Goal: Task Accomplishment & Management: Manage account settings

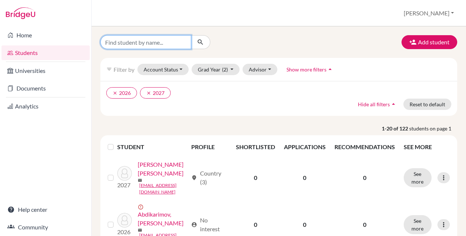
click at [130, 42] on input "Find student by name..." at bounding box center [145, 42] width 91 height 14
type input "[PERSON_NAME]"
click at [197, 43] on icon "submit" at bounding box center [200, 41] width 7 height 7
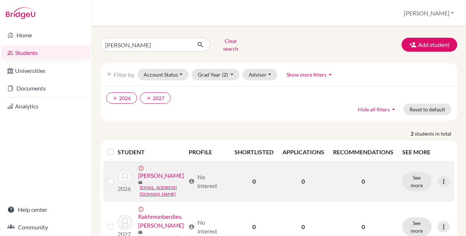
scroll to position [34, 0]
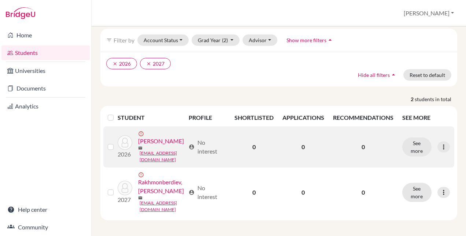
click at [444, 144] on td "See more Edit student Send Message Resend invite email" at bounding box center [426, 146] width 56 height 41
click at [437, 143] on div at bounding box center [443, 146] width 12 height 11
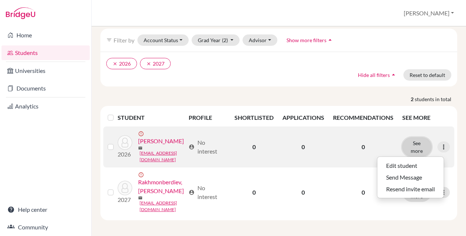
click at [418, 139] on button "See more" at bounding box center [416, 146] width 29 height 19
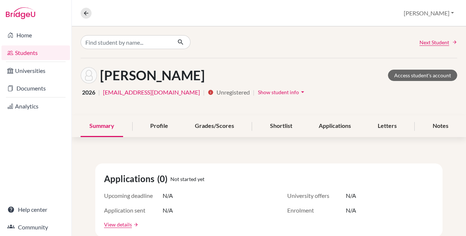
click at [299, 89] on icon "arrow_drop_down" at bounding box center [302, 91] width 7 height 7
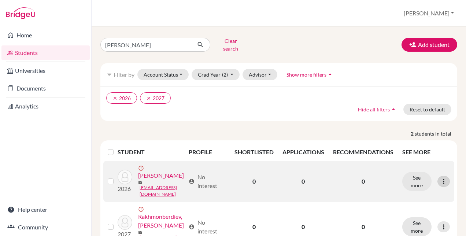
click at [440, 178] on icon at bounding box center [443, 181] width 7 height 7
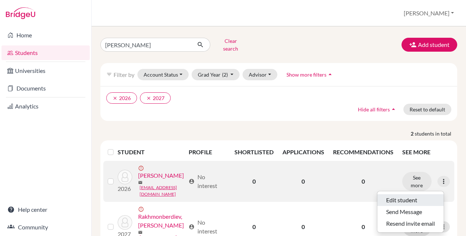
click at [402, 194] on button "Edit student" at bounding box center [410, 200] width 66 height 12
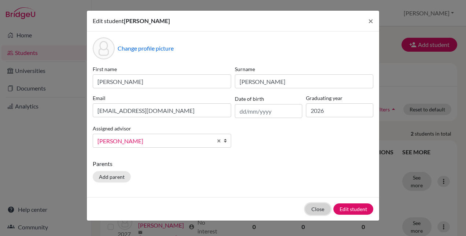
click at [319, 204] on button "Close" at bounding box center [317, 208] width 25 height 11
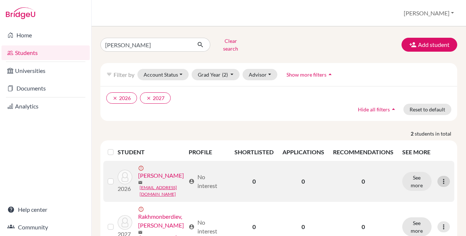
click at [440, 181] on icon at bounding box center [443, 181] width 7 height 7
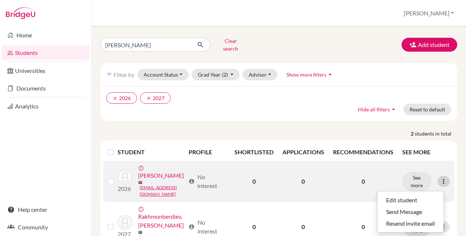
click at [440, 181] on icon at bounding box center [443, 181] width 7 height 7
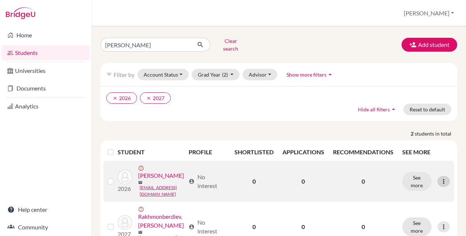
click at [440, 181] on icon at bounding box center [443, 181] width 7 height 7
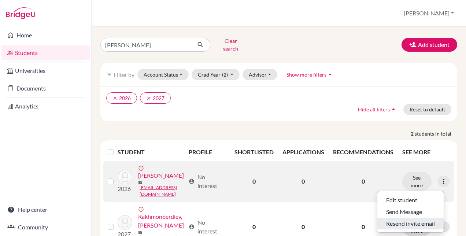
click at [400, 220] on button "Resend invite email" at bounding box center [410, 224] width 66 height 12
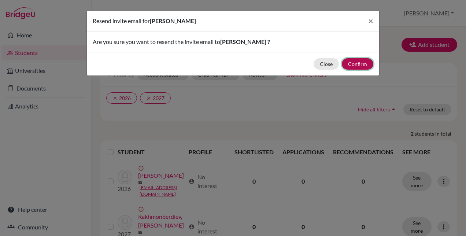
click at [364, 63] on button "Confirm" at bounding box center [358, 63] width 32 height 11
